Goal: Information Seeking & Learning: Learn about a topic

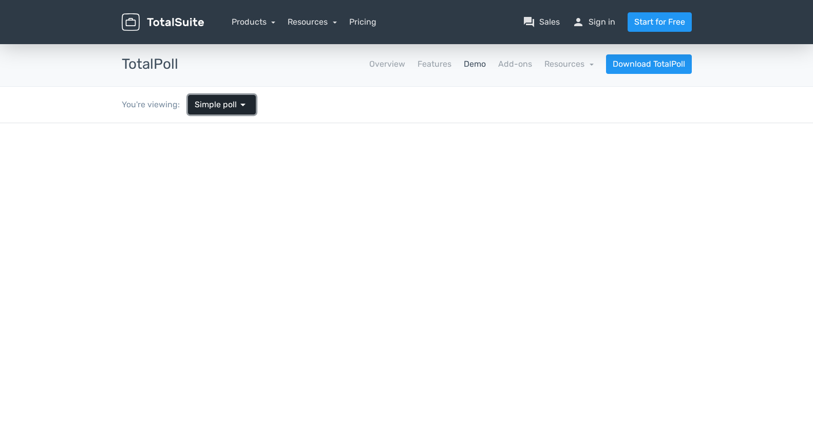
click at [247, 109] on span "arrow_drop_down" at bounding box center [243, 105] width 12 height 12
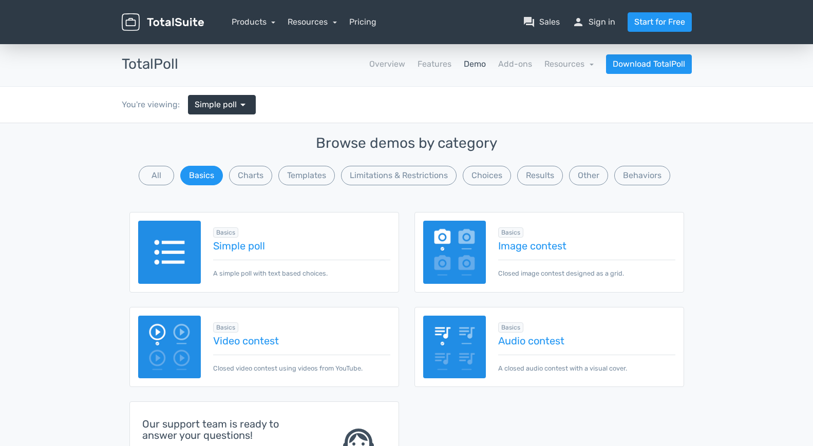
click at [265, 253] on div "Basics Simple poll A simple poll with text based choices." at bounding box center [295, 252] width 189 height 52
click at [251, 247] on link "Simple poll" at bounding box center [301, 245] width 177 height 11
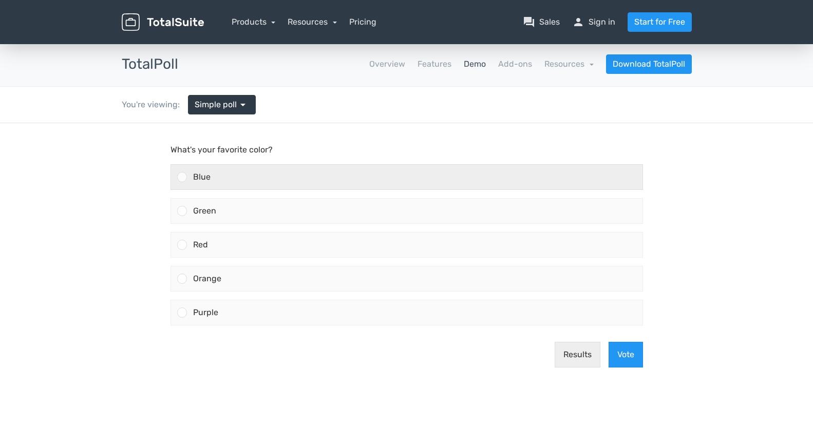
click at [364, 177] on div "Blue" at bounding box center [415, 177] width 456 height 25
click at [182, 177] on input "Blue" at bounding box center [182, 177] width 0 height 0
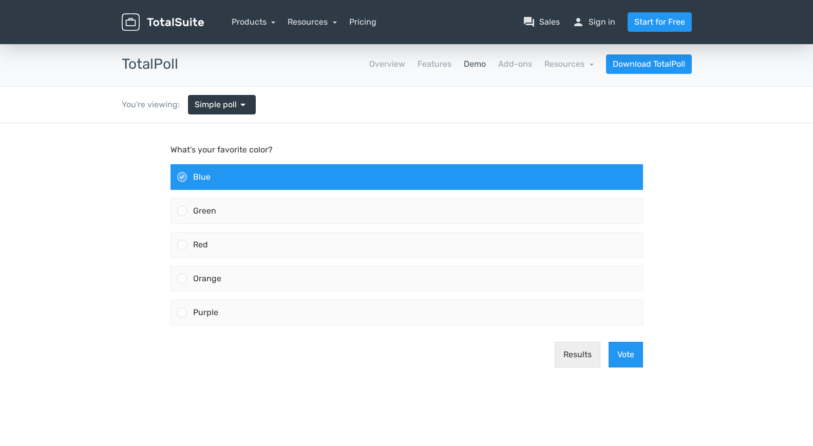
click at [364, 180] on div "Blue" at bounding box center [415, 177] width 456 height 25
click at [182, 177] on input "Blue" at bounding box center [182, 177] width 0 height 0
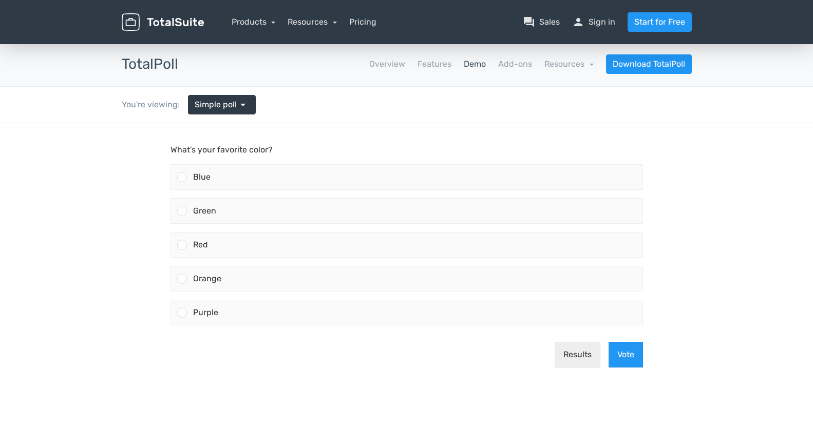
drag, startPoint x: 0, startPoint y: 123, endPoint x: 329, endPoint y: 146, distance: 329.6
click at [329, 146] on p "What's your favorite color?" at bounding box center [407, 150] width 473 height 12
click at [233, 112] on link "Simple poll arrow_drop_down" at bounding box center [222, 105] width 68 height 20
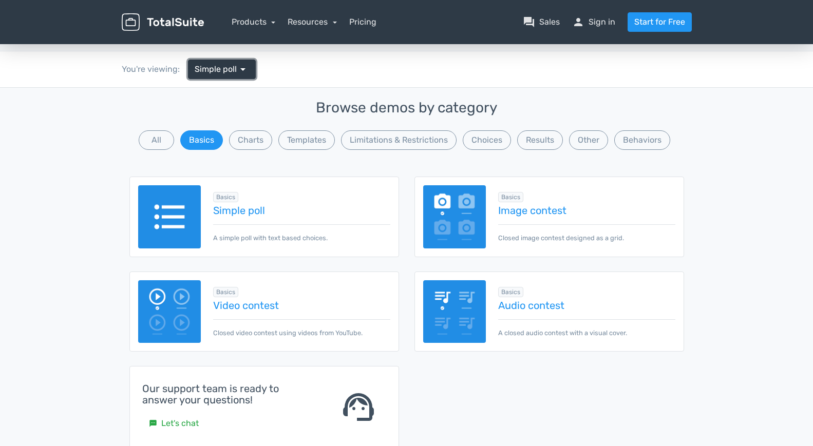
scroll to position [103, 0]
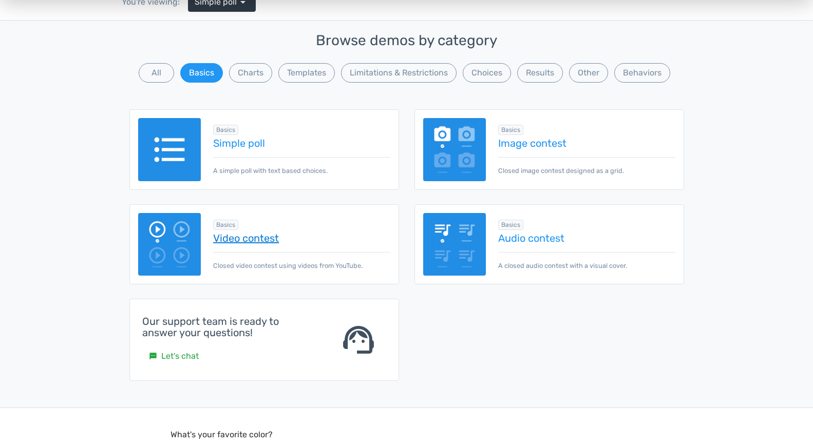
click at [263, 235] on link "Video contest" at bounding box center [301, 238] width 177 height 11
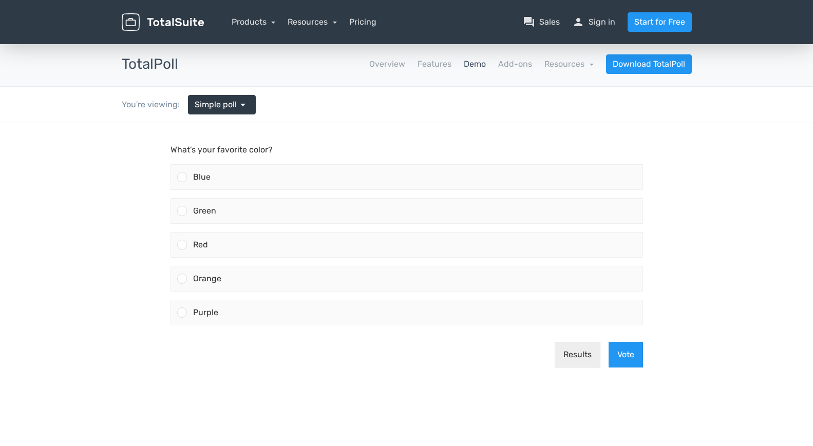
click at [471, 65] on link "Demo" at bounding box center [475, 64] width 22 height 12
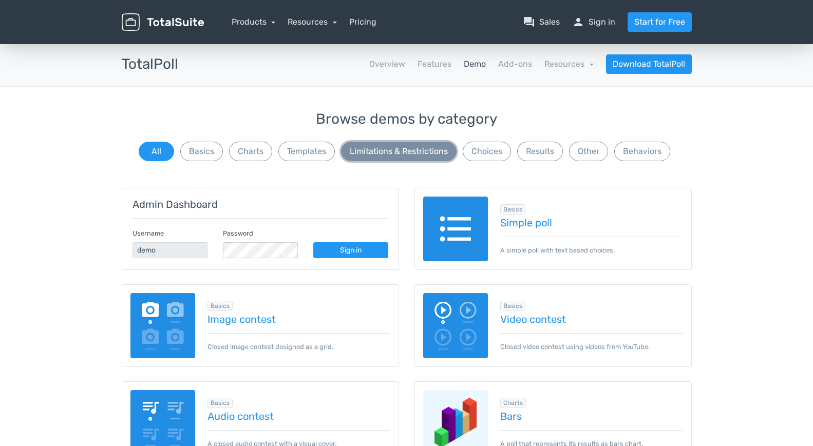
click at [400, 154] on button "Limitations & Restrictions" at bounding box center [399, 152] width 116 height 20
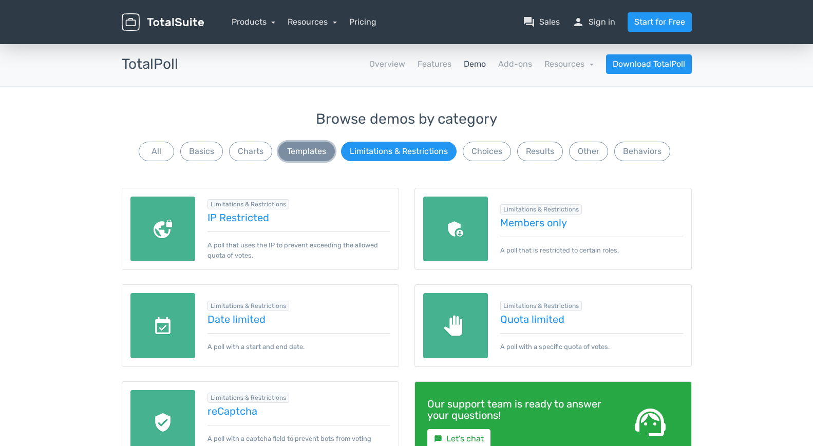
click at [310, 154] on button "Templates" at bounding box center [306, 152] width 57 height 20
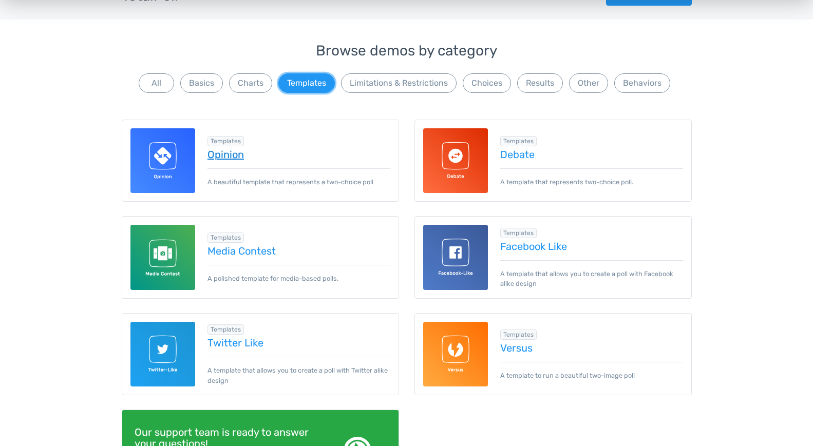
scroll to position [51, 0]
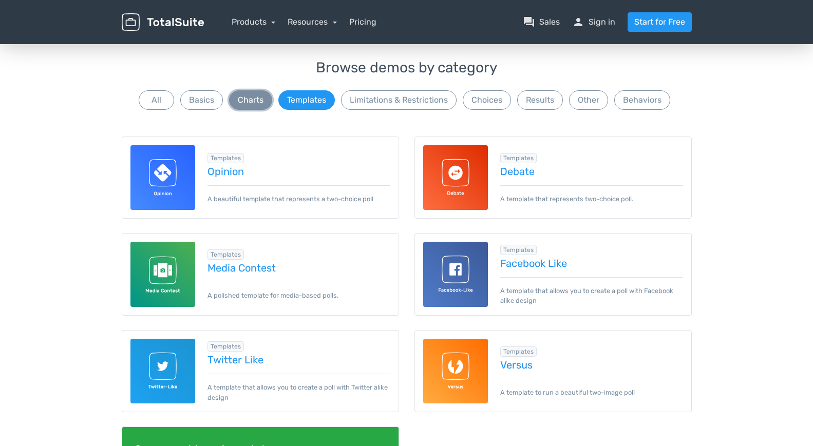
click at [252, 109] on button "Charts" at bounding box center [250, 100] width 43 height 20
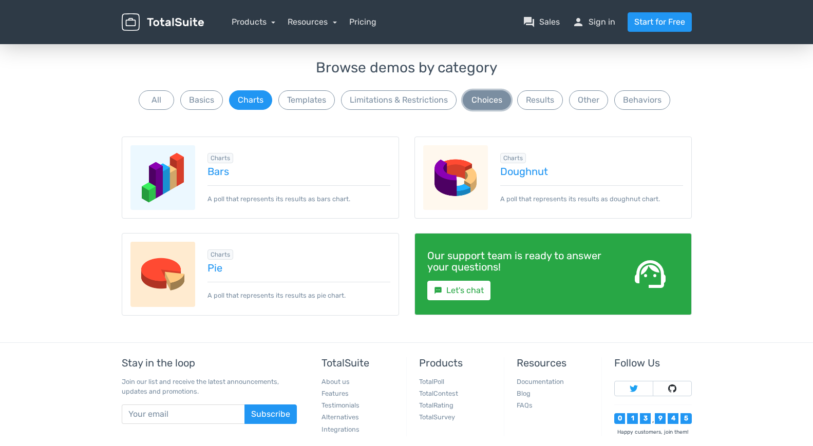
click at [476, 102] on button "Choices" at bounding box center [487, 100] width 48 height 20
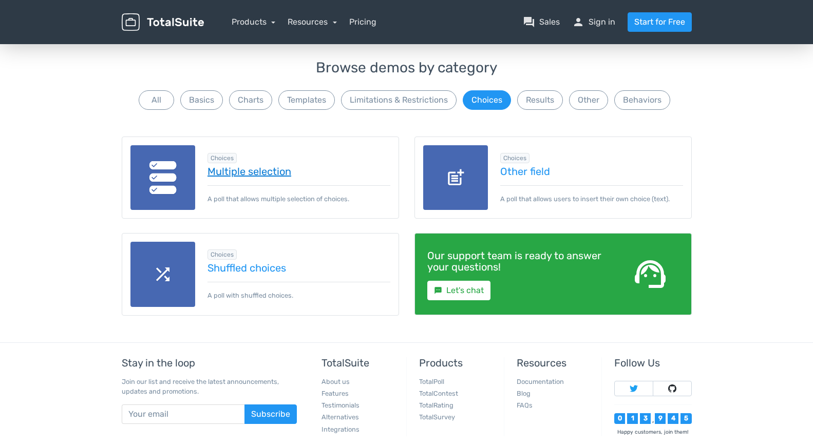
click at [281, 174] on link "Multiple selection" at bounding box center [299, 171] width 183 height 11
click at [531, 169] on link "Other field" at bounding box center [591, 171] width 183 height 11
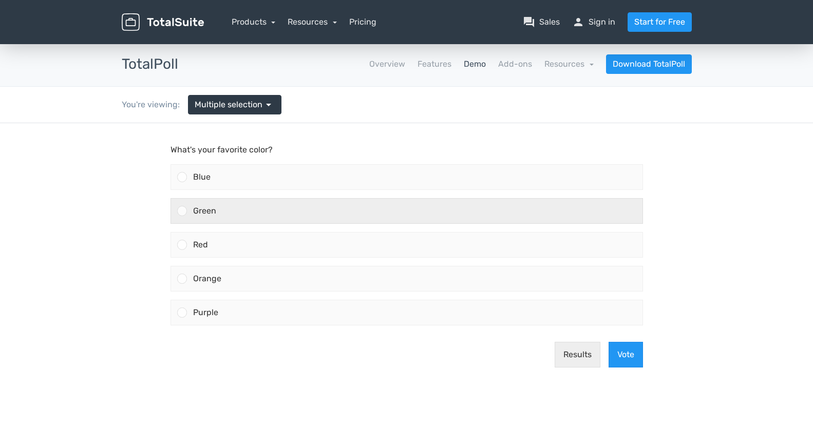
click at [354, 216] on div "Green" at bounding box center [415, 211] width 456 height 25
click at [182, 211] on input "Green" at bounding box center [182, 211] width 0 height 0
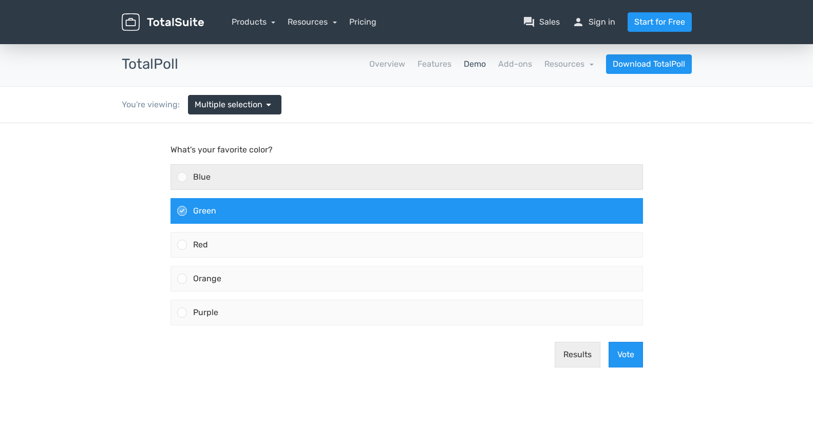
click at [294, 170] on div "Blue" at bounding box center [415, 177] width 456 height 25
click at [182, 177] on input "Blue" at bounding box center [182, 177] width 0 height 0
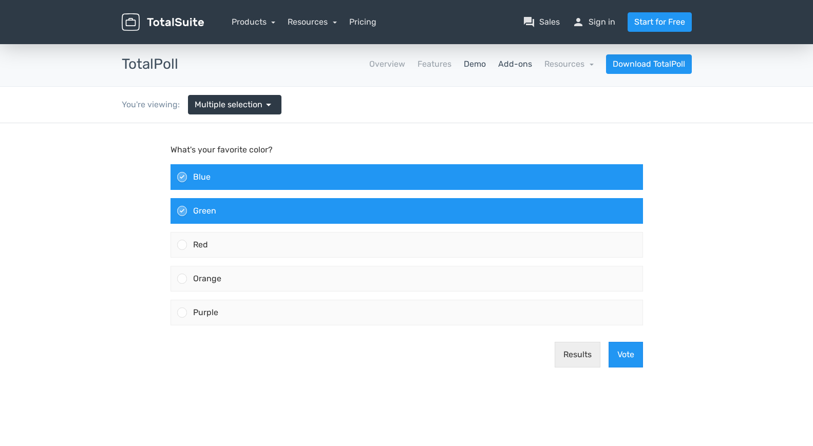
click at [527, 68] on link "Add-ons" at bounding box center [515, 64] width 34 height 12
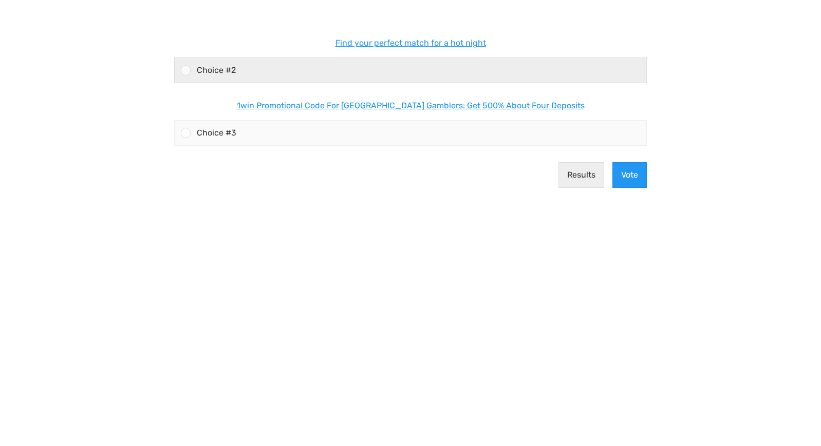
click at [229, 68] on span "Choice #2" at bounding box center [216, 70] width 39 height 10
click at [186, 70] on input "Find your perfect match for a hot night Choice #2" at bounding box center [186, 70] width 0 height 0
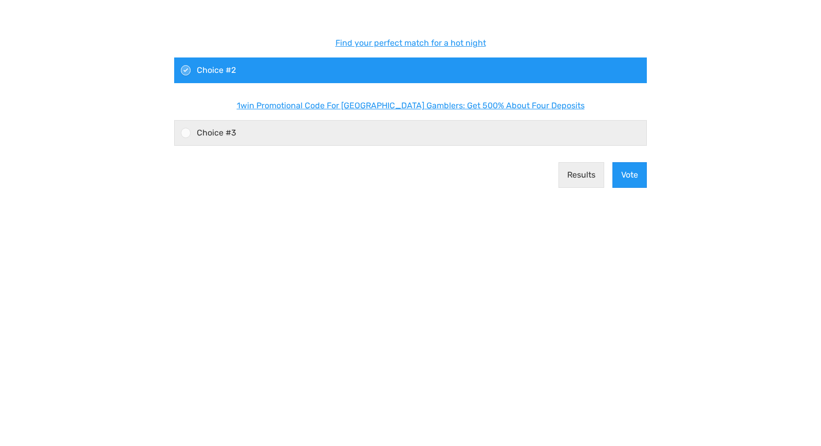
click at [292, 135] on div "Choice #3" at bounding box center [419, 133] width 456 height 25
click at [186, 133] on input "1win Promotional Code For South Africa Gamblers: Get 500% About Four Deposits C…" at bounding box center [186, 133] width 0 height 0
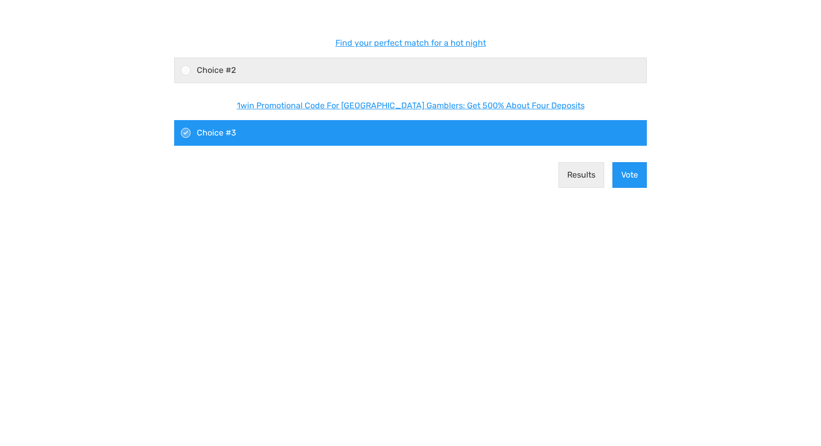
click at [424, 66] on div "Choice #2" at bounding box center [419, 70] width 456 height 25
click at [186, 70] on input "Find your perfect match for a hot night Choice #2" at bounding box center [186, 70] width 0 height 0
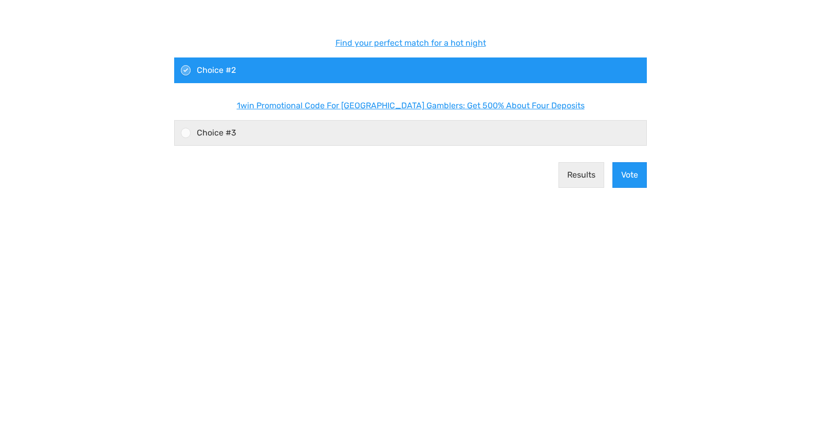
click at [404, 133] on div "Choice #3" at bounding box center [419, 133] width 456 height 25
click at [186, 133] on input "1win Promotional Code For South Africa Gamblers: Get 500% About Four Deposits C…" at bounding box center [186, 133] width 0 height 0
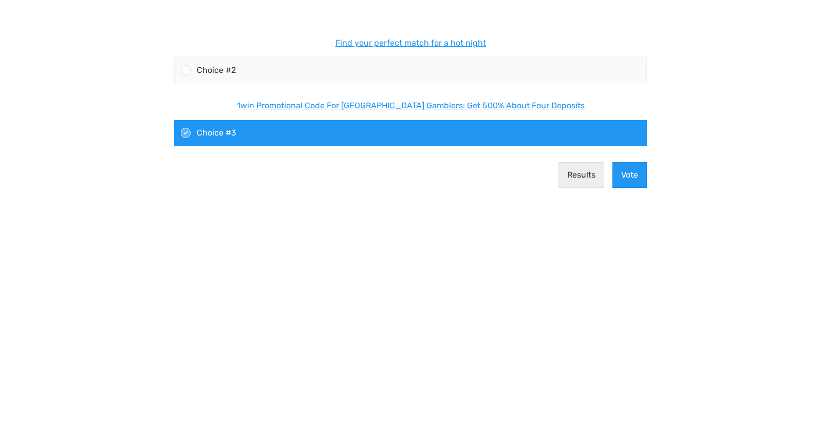
click at [187, 134] on icon at bounding box center [186, 133] width 6 height 6
click at [186, 133] on input "1win Promotional Code For South Africa Gamblers: Get 500% About Four Deposits C…" at bounding box center [186, 133] width 0 height 0
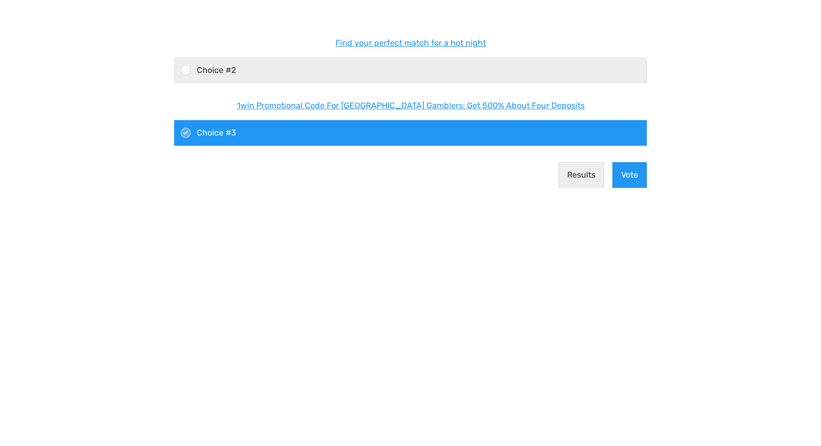
click at [214, 70] on span "Choice #2" at bounding box center [216, 70] width 39 height 10
click at [186, 70] on input "Find your perfect match for a hot night Choice #2" at bounding box center [186, 70] width 0 height 0
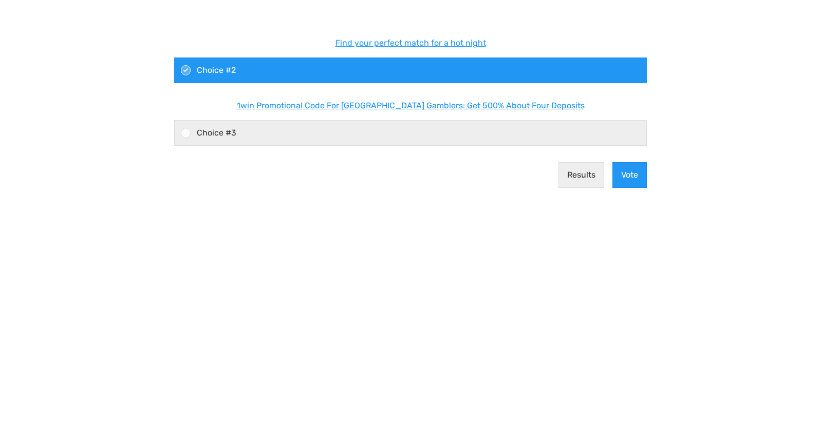
click at [247, 134] on div "Choice #3" at bounding box center [419, 133] width 456 height 25
click at [186, 133] on input "1win Promotional Code For [GEOGRAPHIC_DATA] Gamblers: Get 500% About Four Depos…" at bounding box center [186, 133] width 0 height 0
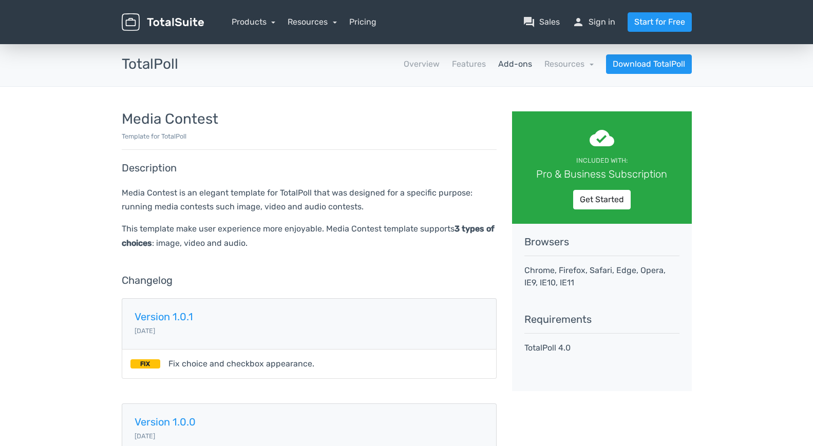
drag, startPoint x: 373, startPoint y: 213, endPoint x: 421, endPoint y: 214, distance: 47.3
drag, startPoint x: 421, startPoint y: 214, endPoint x: 364, endPoint y: 178, distance: 67.4
click at [324, 202] on p "Media Contest is an elegant template for TotalPoll that was designed for a spec…" at bounding box center [309, 200] width 375 height 28
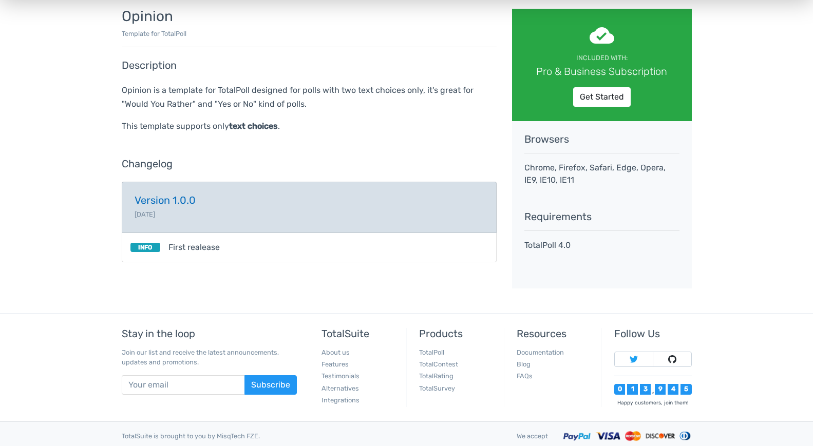
click at [158, 205] on h5 "Version 1.0.0" at bounding box center [309, 200] width 349 height 11
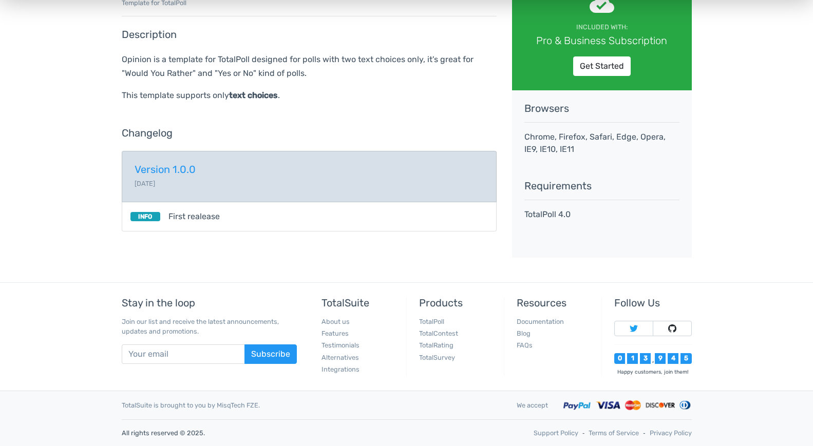
drag, startPoint x: 358, startPoint y: 191, endPoint x: 461, endPoint y: 240, distance: 114.2
drag, startPoint x: 461, startPoint y: 240, endPoint x: 259, endPoint y: 175, distance: 211.7
click at [252, 177] on link "Version 1.0.0 2019-02-08" at bounding box center [309, 176] width 375 height 51
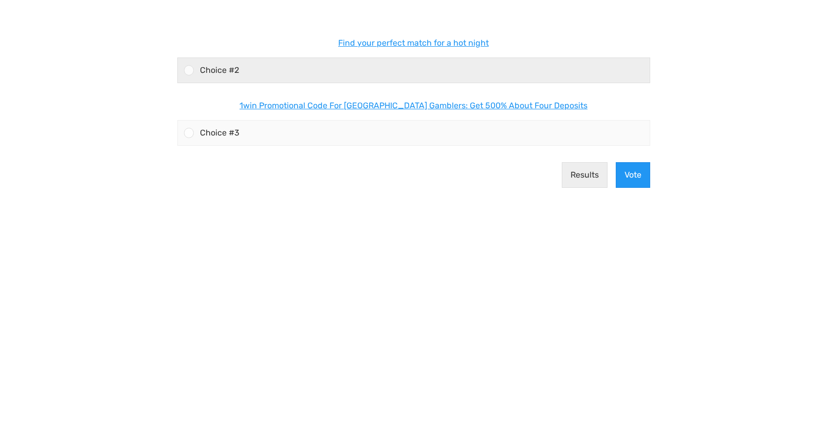
click at [259, 68] on div "Choice #2" at bounding box center [422, 70] width 456 height 25
click at [189, 70] on input "Find your perfect match for a hot night Choice #2" at bounding box center [189, 70] width 0 height 0
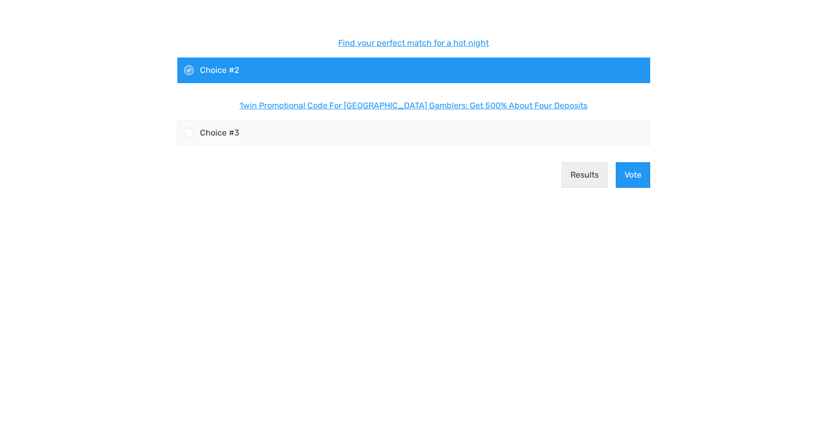
click at [634, 71] on div "Choice #2" at bounding box center [422, 70] width 456 height 25
click at [189, 70] on input "Find your perfect match for a hot night Choice #2" at bounding box center [189, 70] width 0 height 0
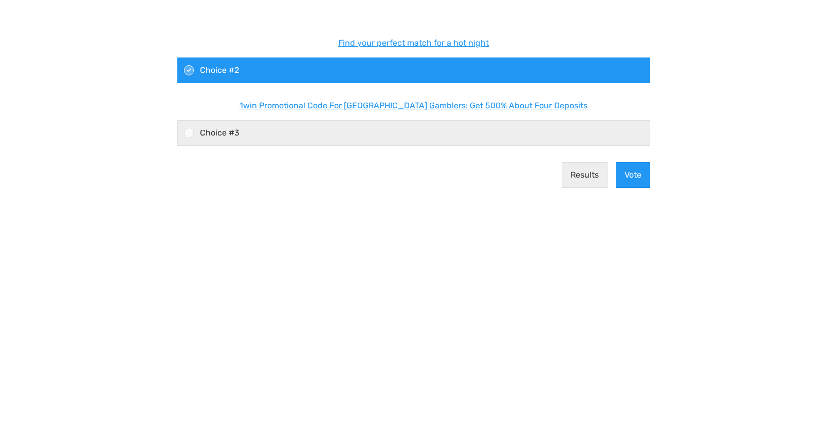
click at [402, 131] on div "Choice #3" at bounding box center [422, 133] width 456 height 25
click at [189, 133] on input "1win Promotional Code For South Africa Gamblers: Get 500% About Four Deposits C…" at bounding box center [189, 133] width 0 height 0
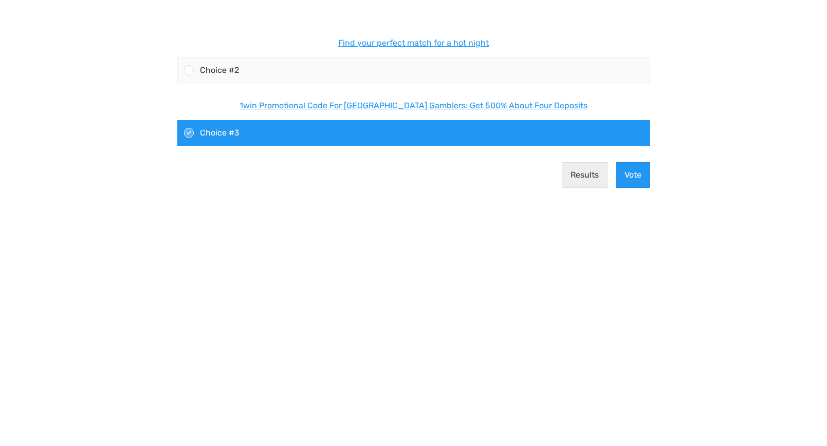
click at [417, 179] on div "Results Vote" at bounding box center [413, 175] width 481 height 42
click at [584, 185] on button "Results" at bounding box center [585, 175] width 46 height 26
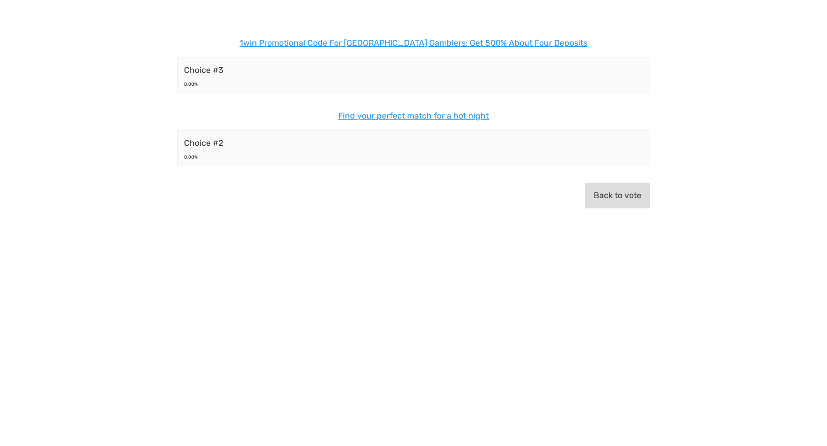
click at [631, 199] on button "Back to vote" at bounding box center [617, 196] width 65 height 26
